Goal: Task Accomplishment & Management: Complete application form

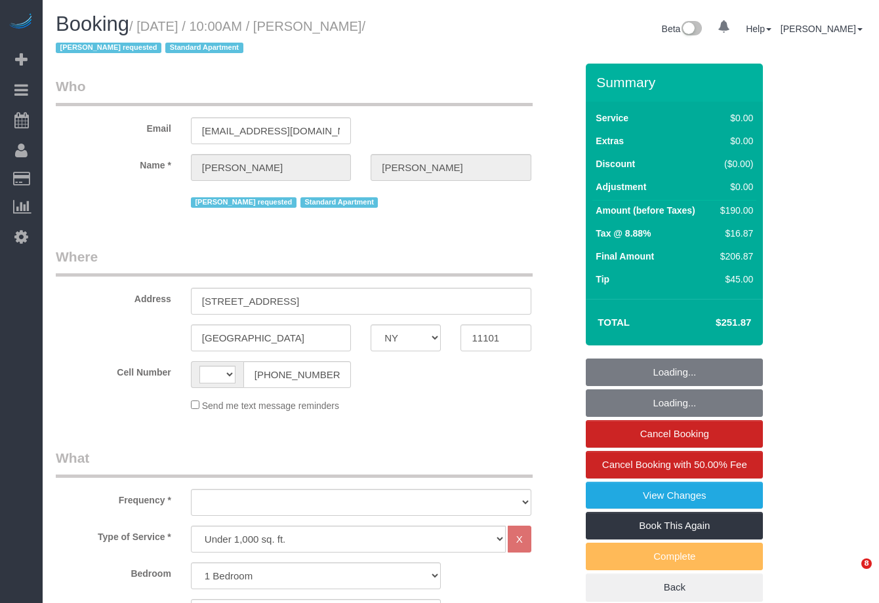
select select "NY"
select select "1"
select select "2"
select select "spot1"
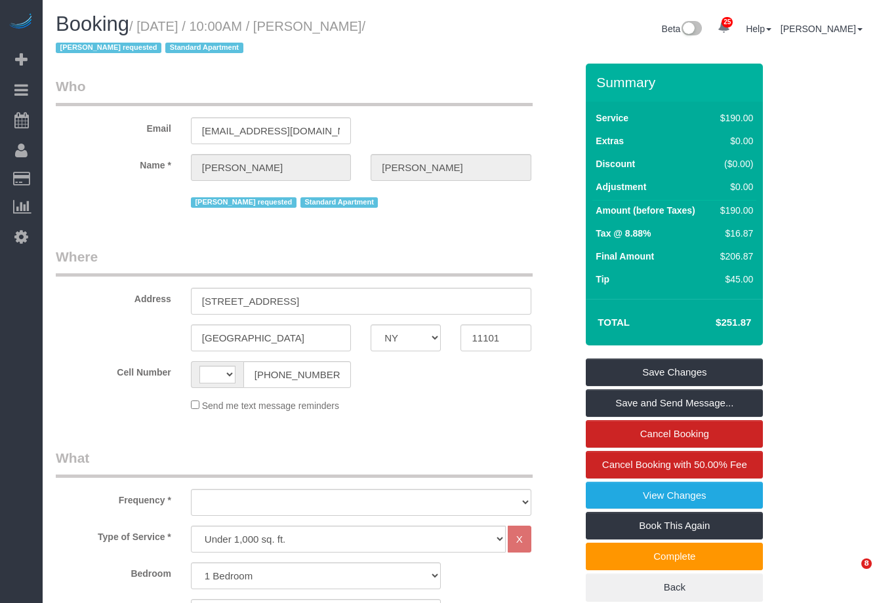
select select "string:[GEOGRAPHIC_DATA]"
select select "string:stripe-pm_1RNECe4VGloSiKo7kgZb9Ei2"
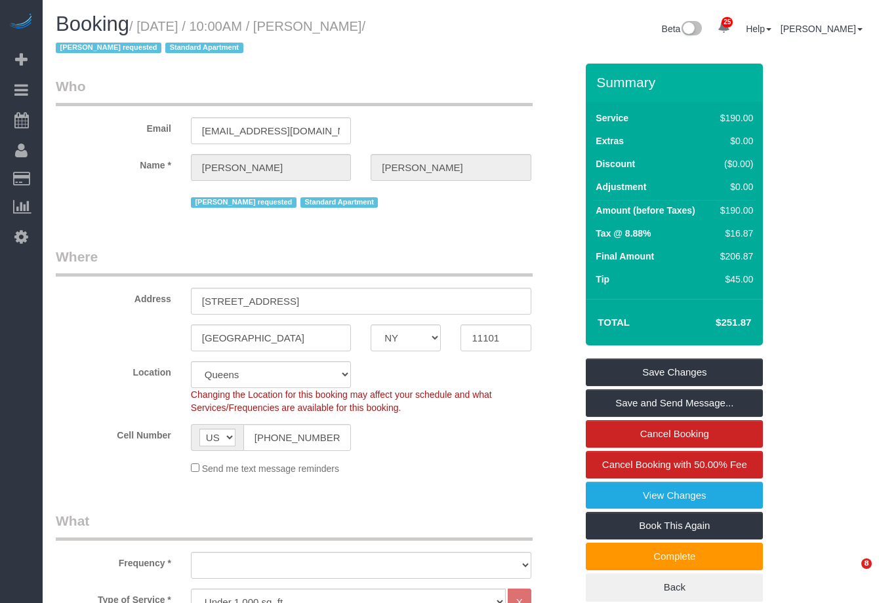
select select "number:89"
select select "number:90"
select select "number:15"
select select "number:6"
select select "spot41"
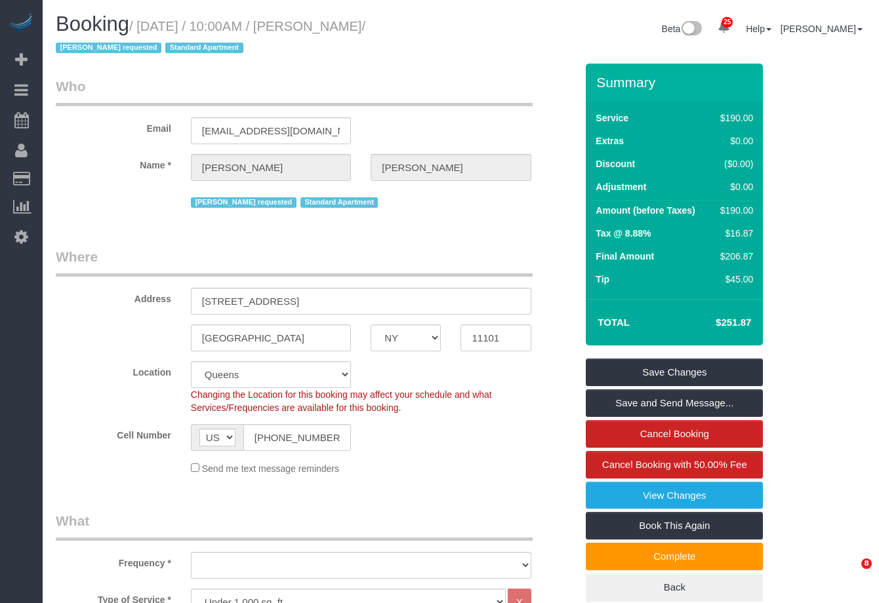
select select "object:1865"
select select "1"
select select "2"
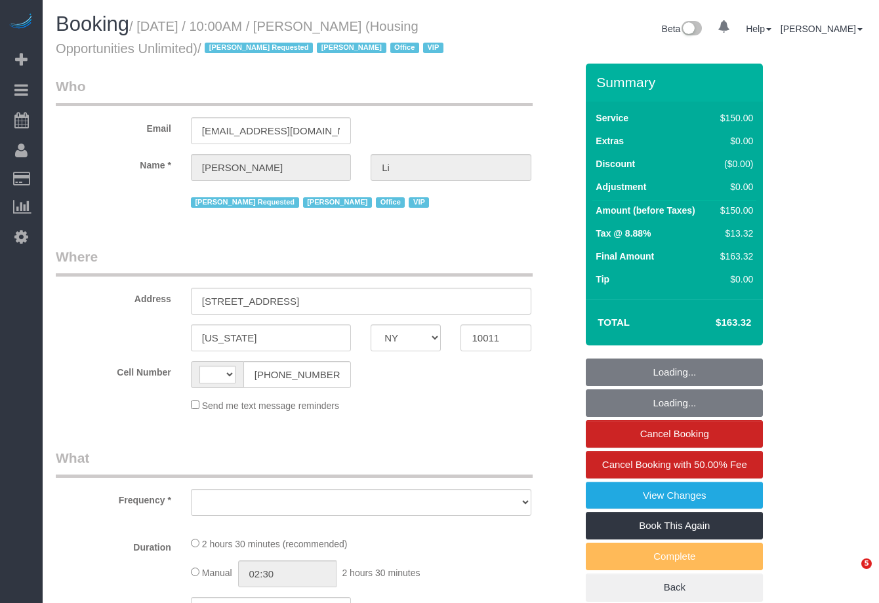
select select "NY"
select select "string:[GEOGRAPHIC_DATA]"
select select "object:1137"
select select "150"
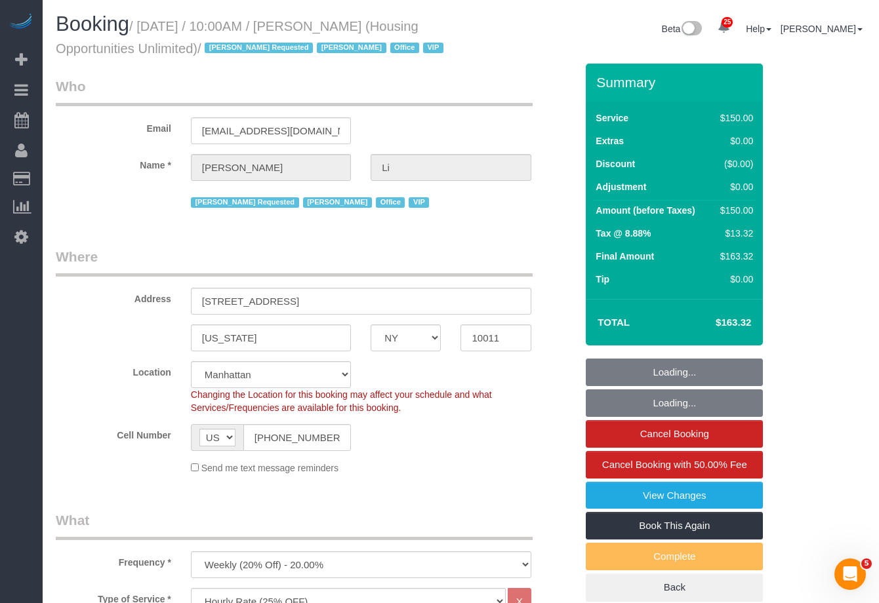
select select "spot1"
select select "number:89"
select select "number:90"
select select "number:15"
select select "number:7"
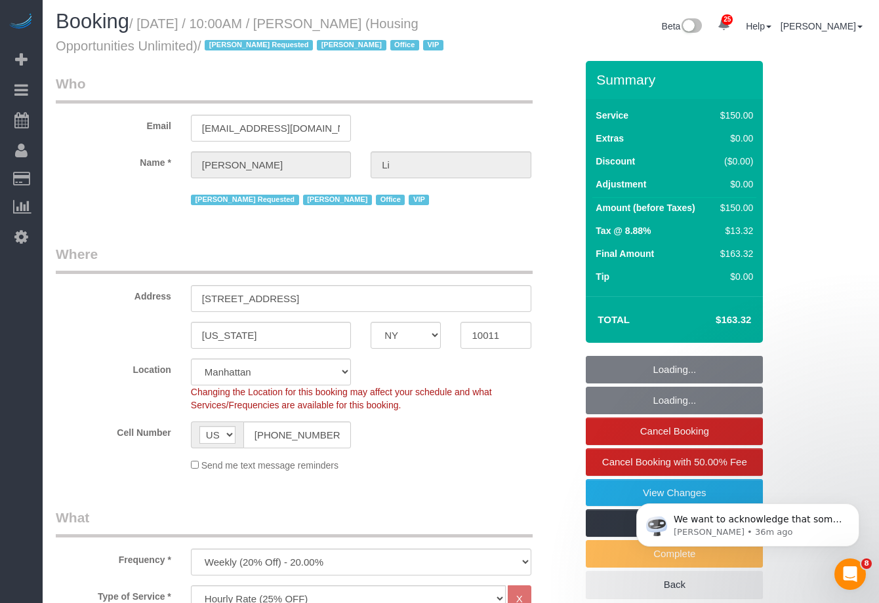
scroll to position [240, 0]
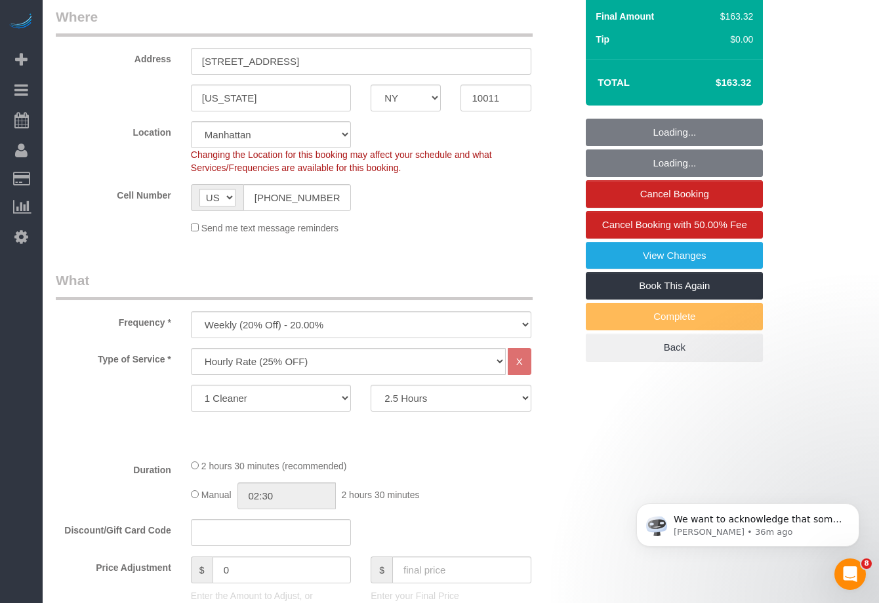
select select "object:1726"
select select "54898"
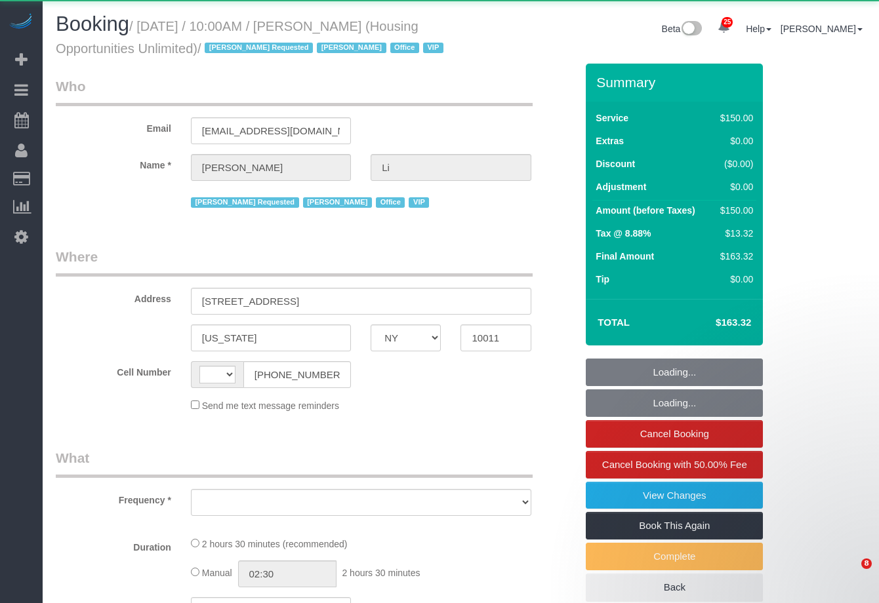
select select "NY"
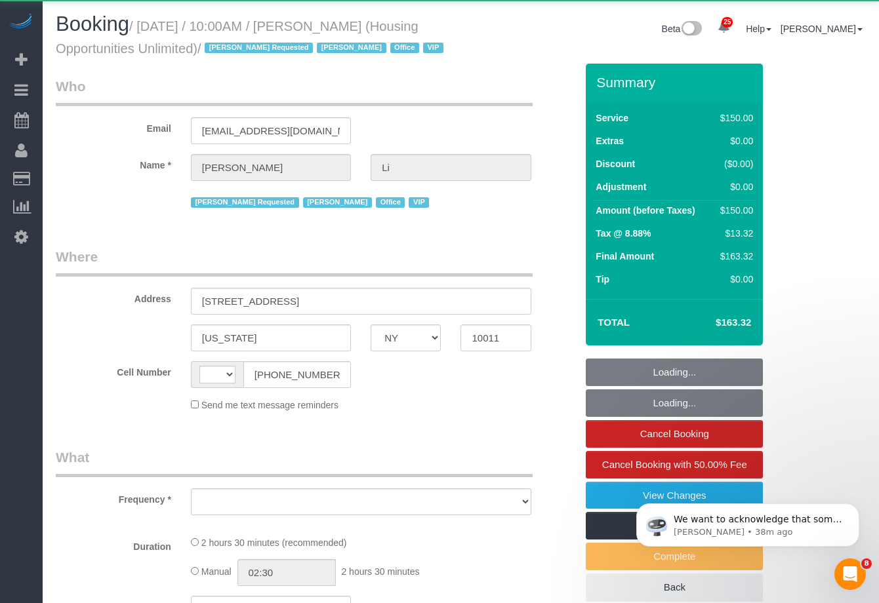
select select "object:573"
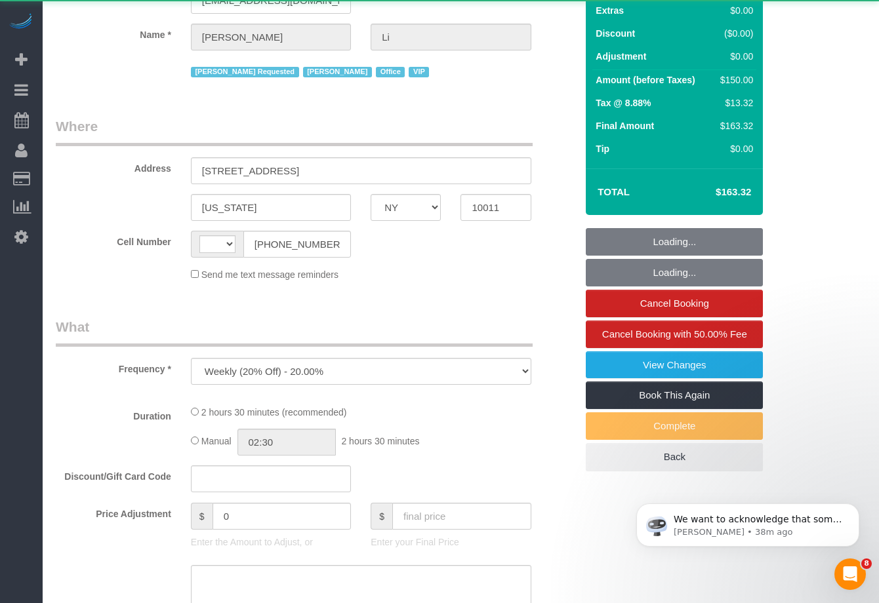
select select "string:[GEOGRAPHIC_DATA]"
select select "number:89"
select select "number:90"
select select "number:15"
select select "number:7"
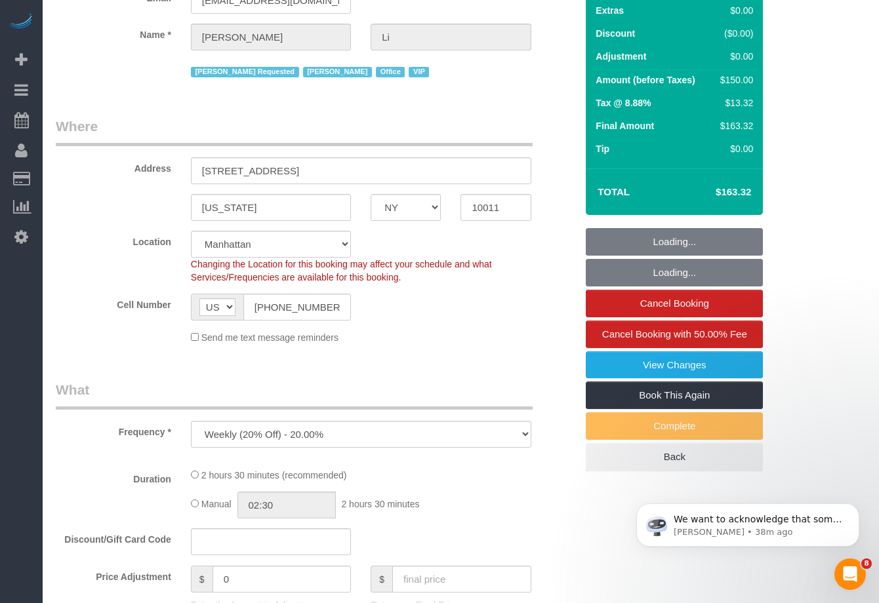
scroll to position [249, 0]
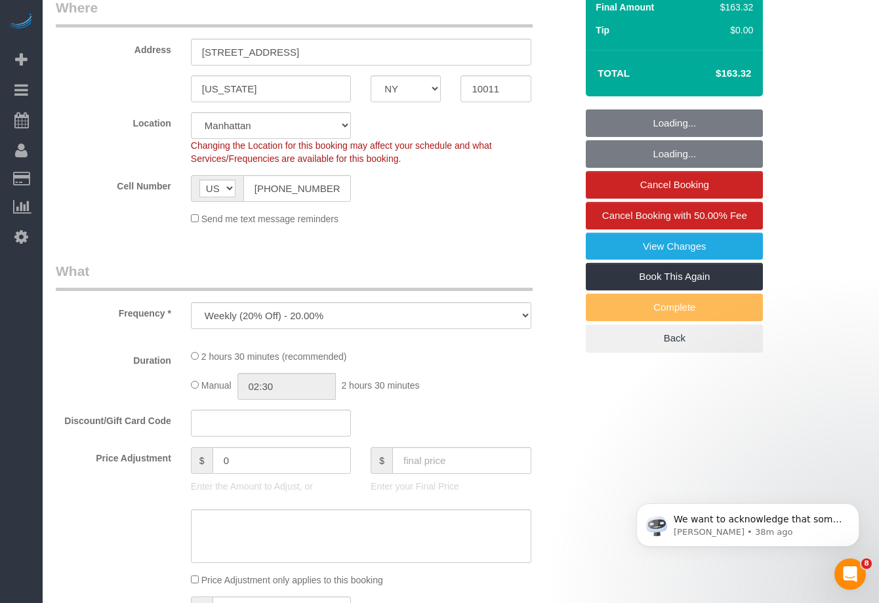
select select "150"
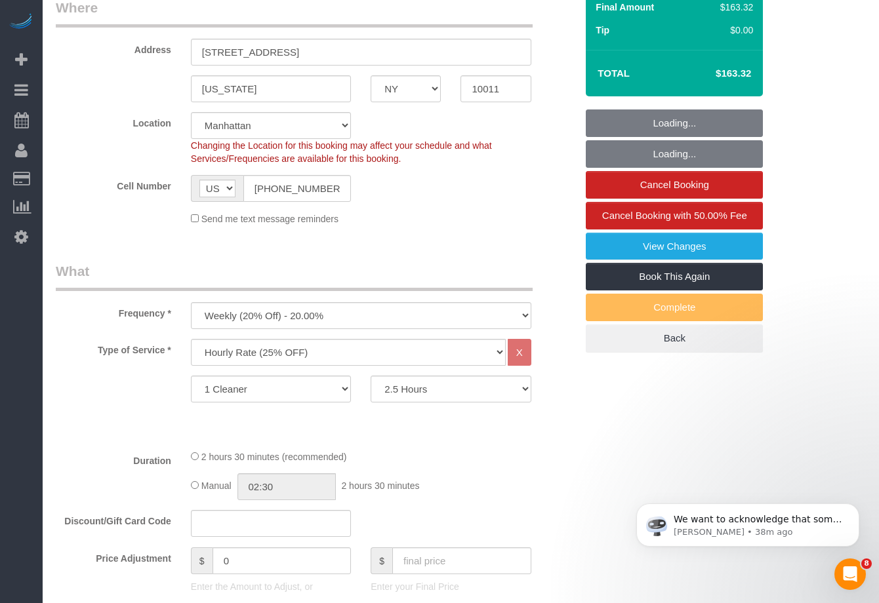
select select "54898"
select select "object:1721"
select select "spot1"
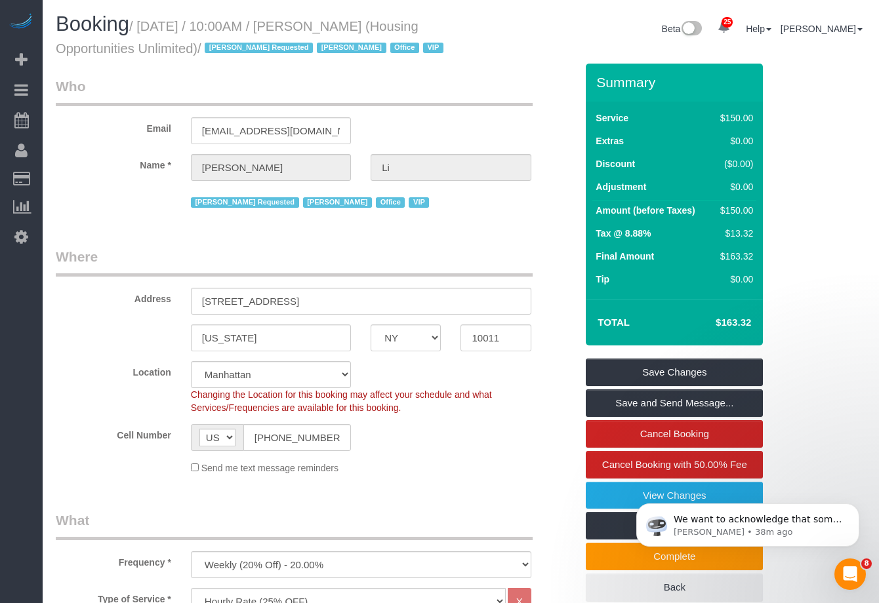
drag, startPoint x: 147, startPoint y: 24, endPoint x: 205, endPoint y: 55, distance: 66.0
click at [205, 55] on small "/ [DATE] / 10:00AM / [PERSON_NAME] (Housing Opportunities Unlimited) / [PERSON_…" at bounding box center [252, 37] width 392 height 37
copy small "[DATE] / 10:00AM / [PERSON_NAME] (Housing Opportunities Unlimited) /"
